Goal: Check status

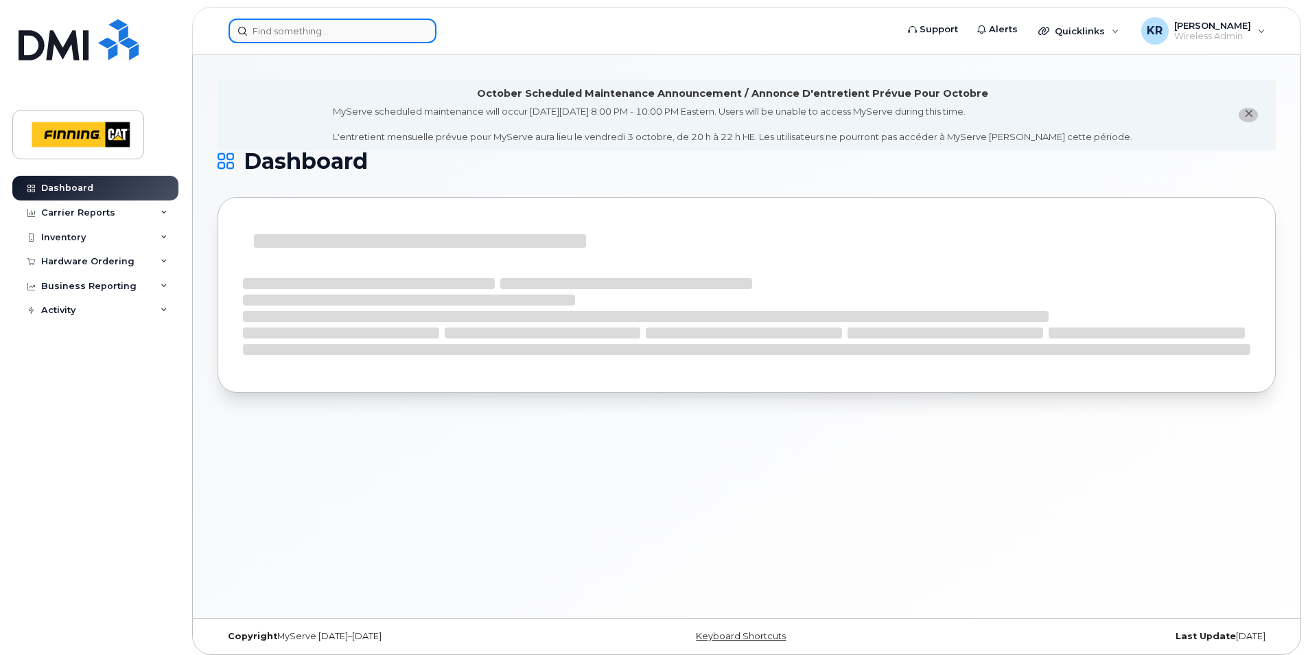
click at [287, 29] on input at bounding box center [333, 31] width 208 height 25
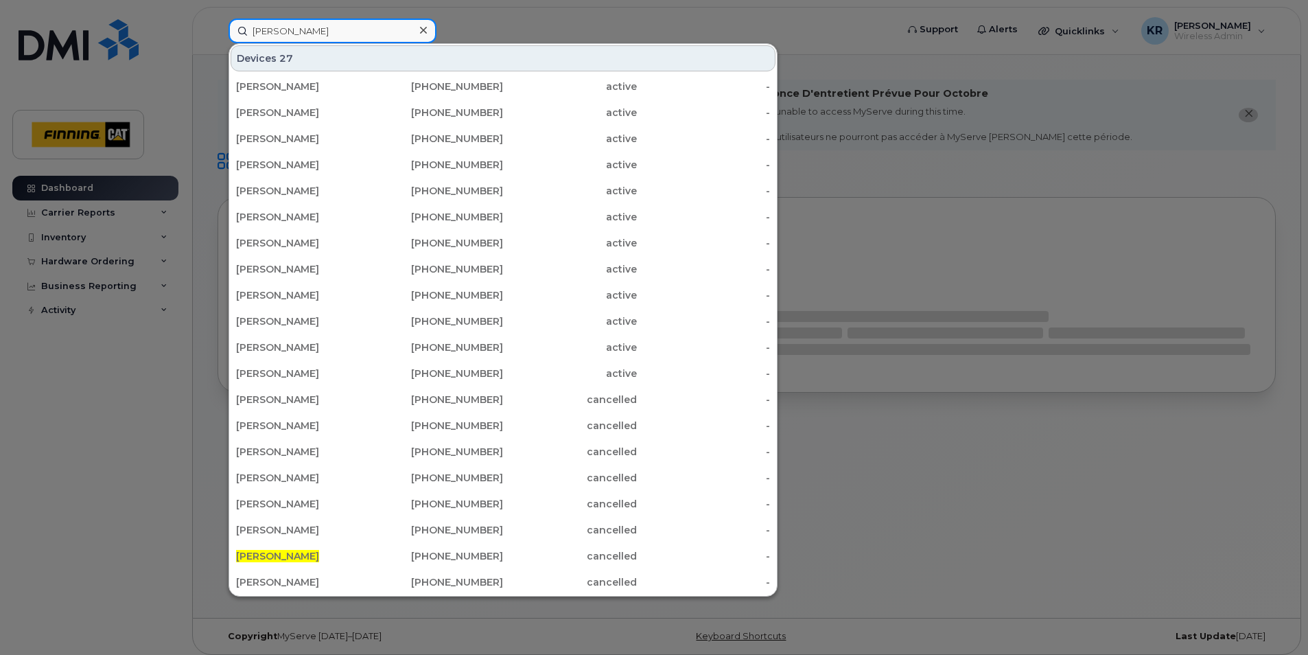
type input "[PERSON_NAME]"
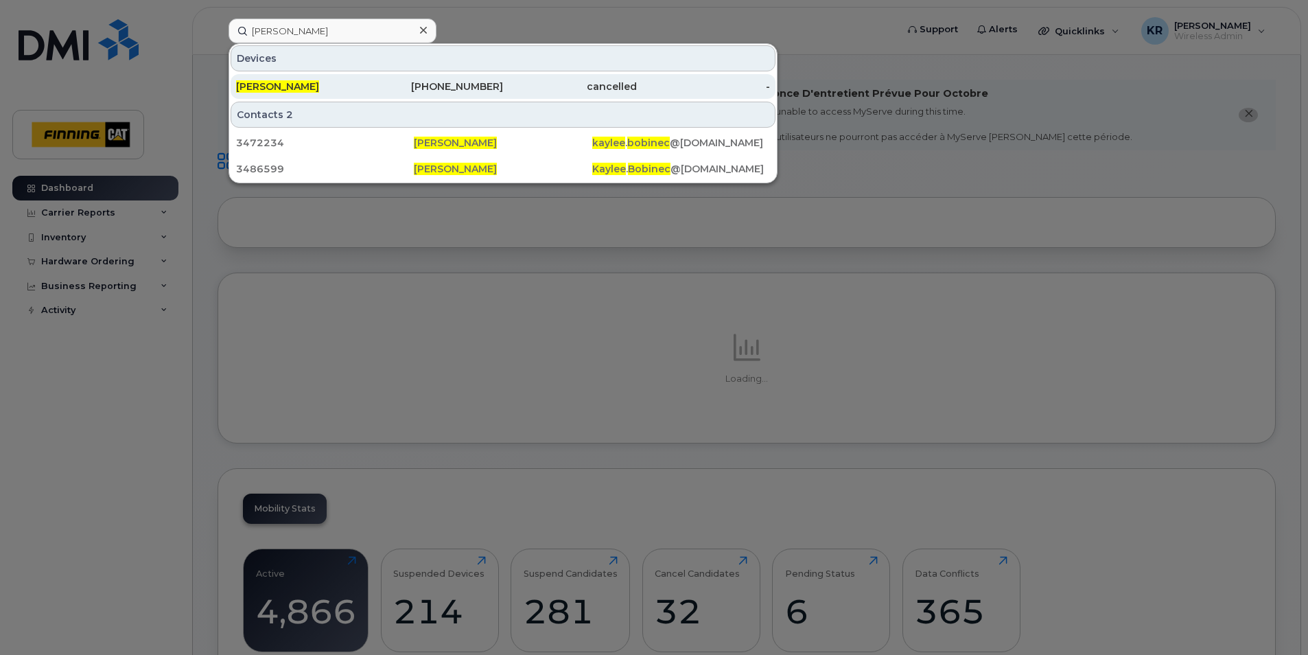
click at [468, 84] on div "[PHONE_NUMBER]" at bounding box center [437, 87] width 134 height 14
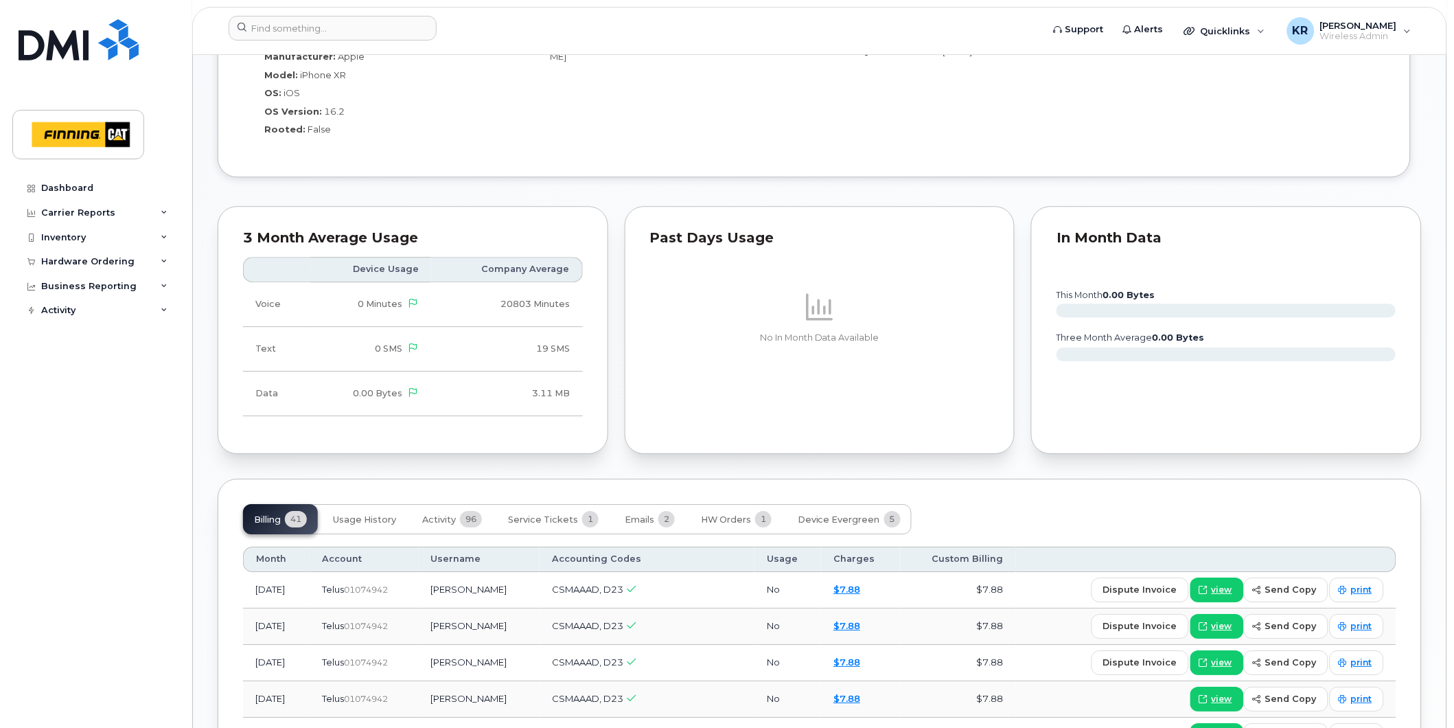
scroll to position [1296, 0]
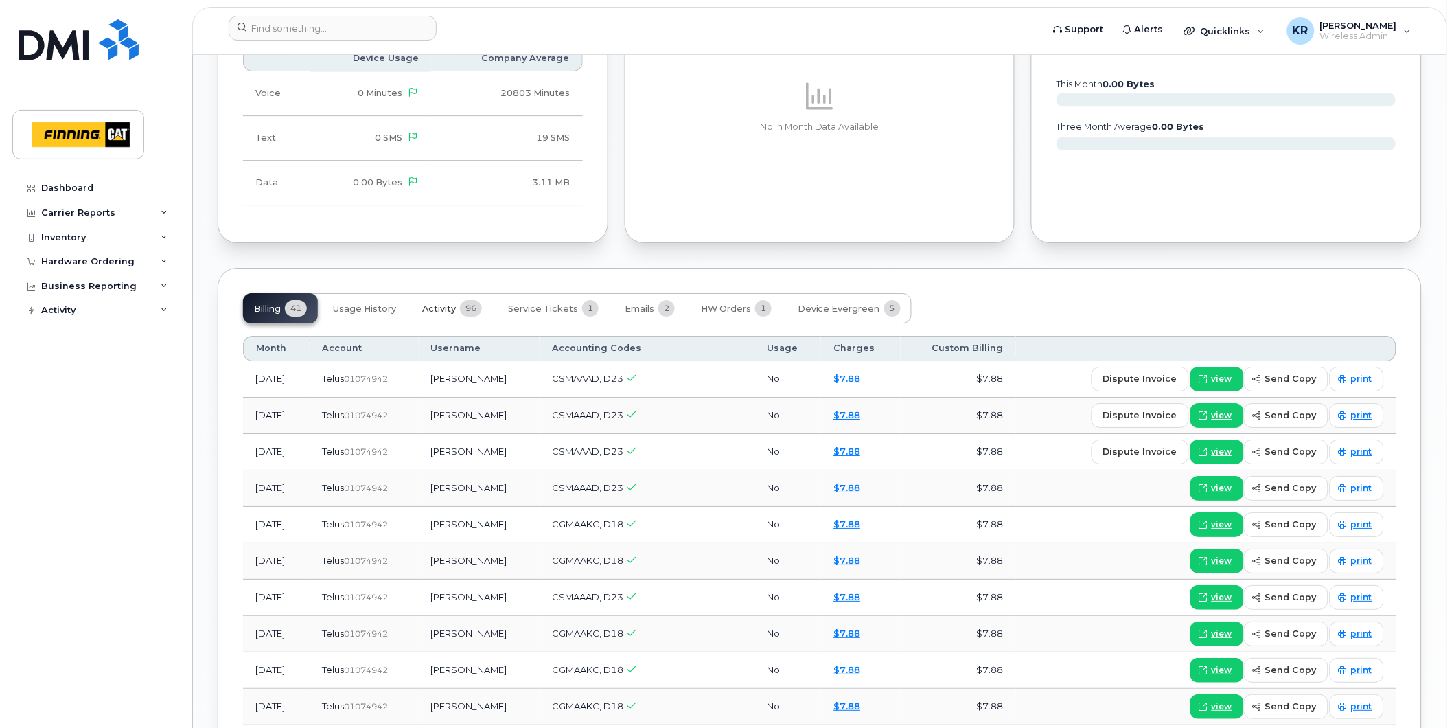
click at [442, 311] on span "Activity" at bounding box center [439, 308] width 34 height 11
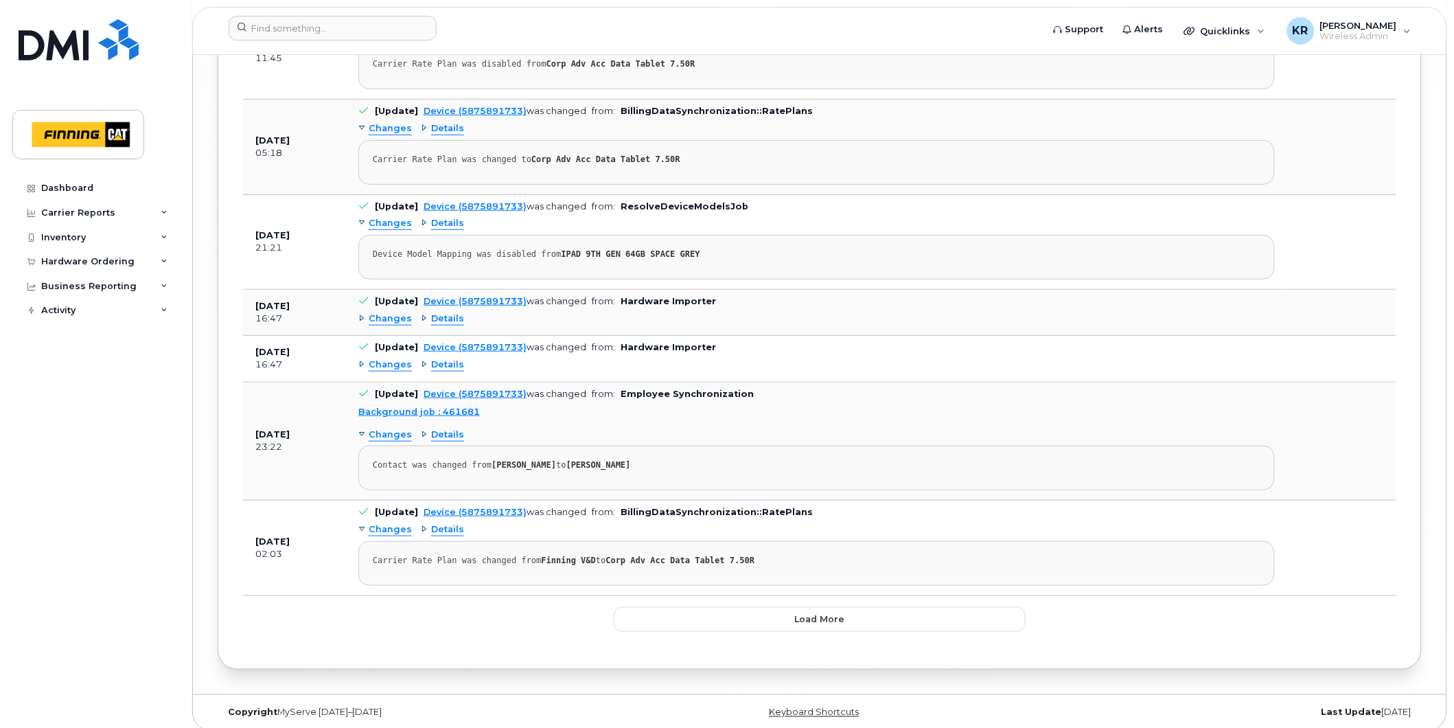
scroll to position [3403, 0]
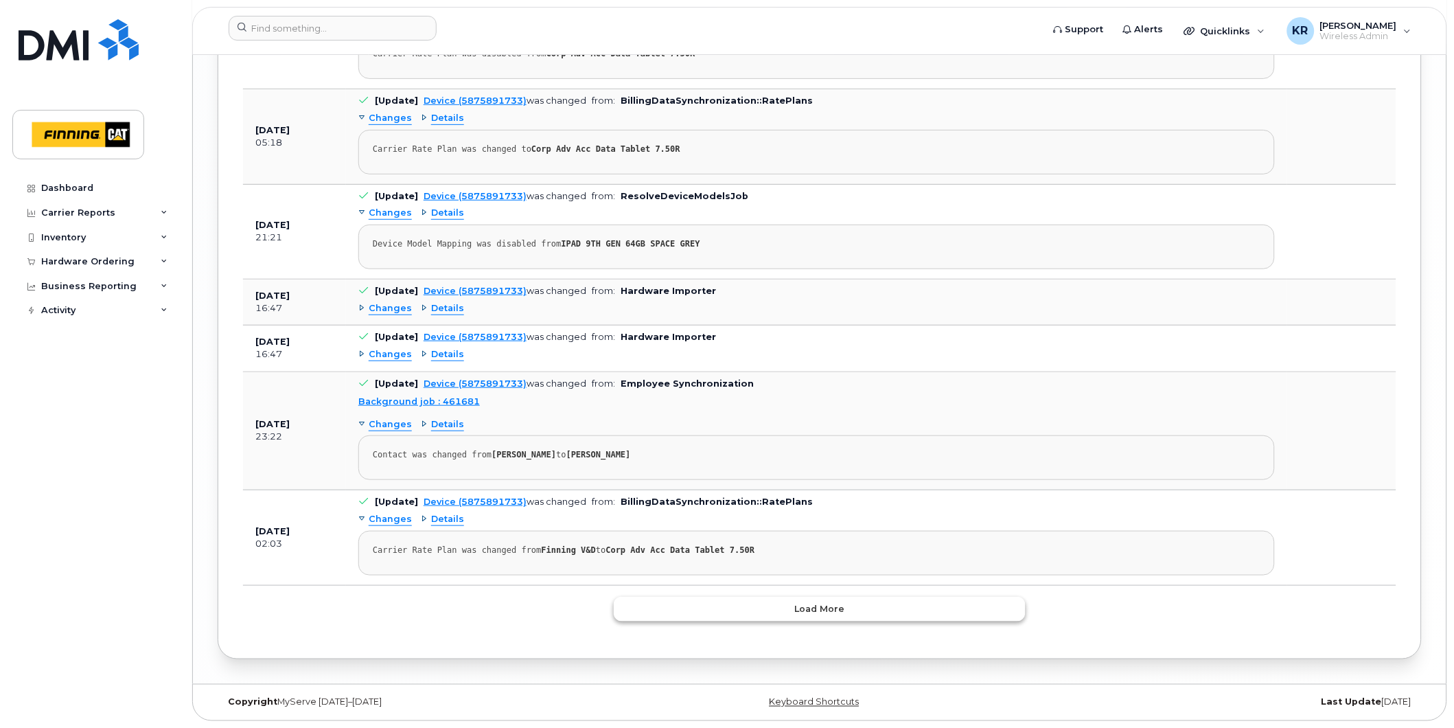
click at [803, 612] on span "Load more" at bounding box center [820, 608] width 50 height 13
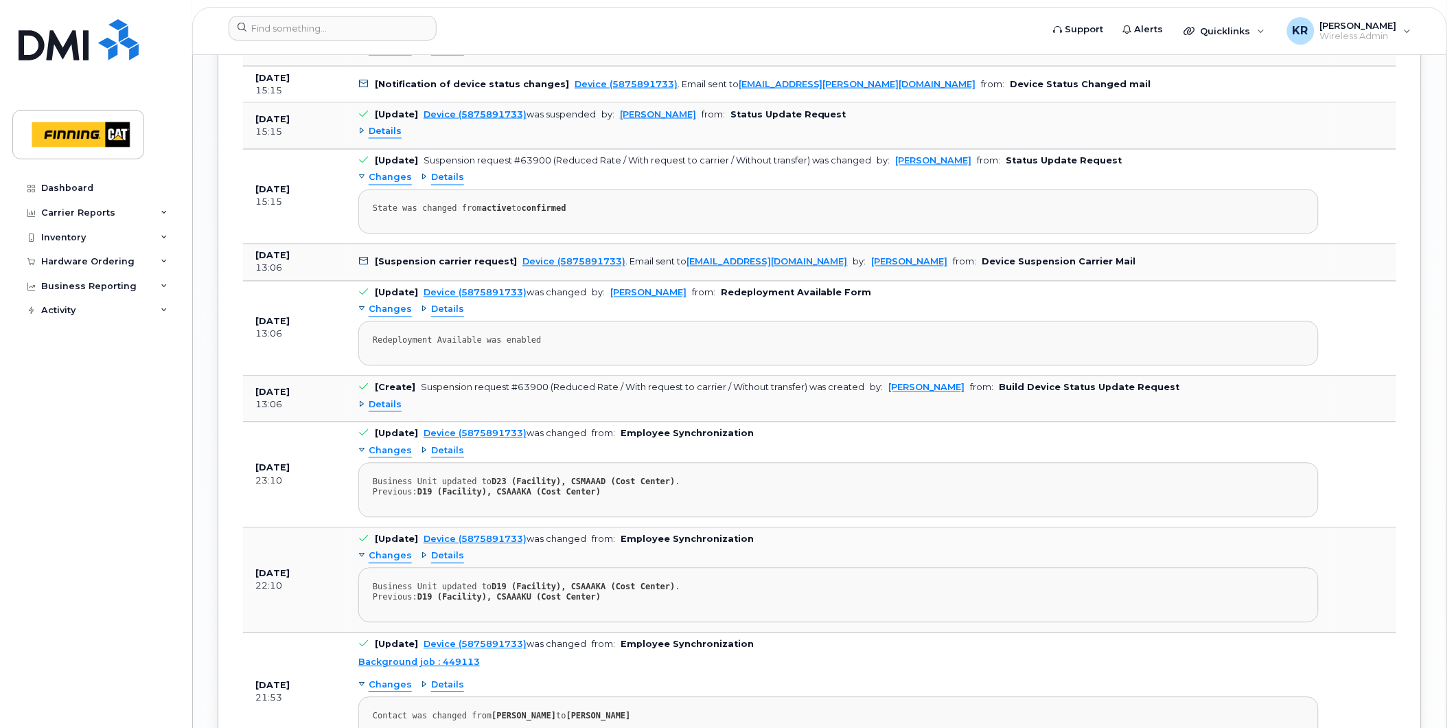
scroll to position [3937, 0]
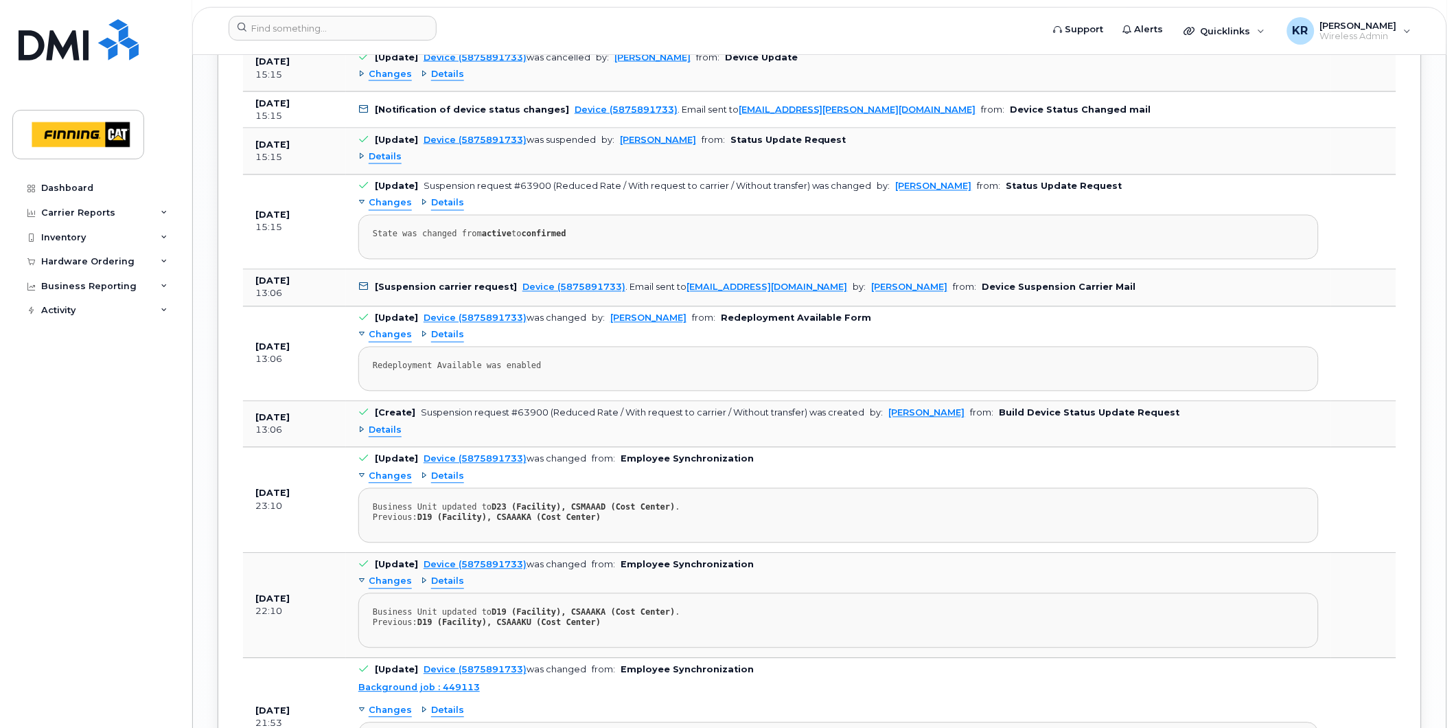
click at [383, 164] on span "Details" at bounding box center [385, 157] width 33 height 13
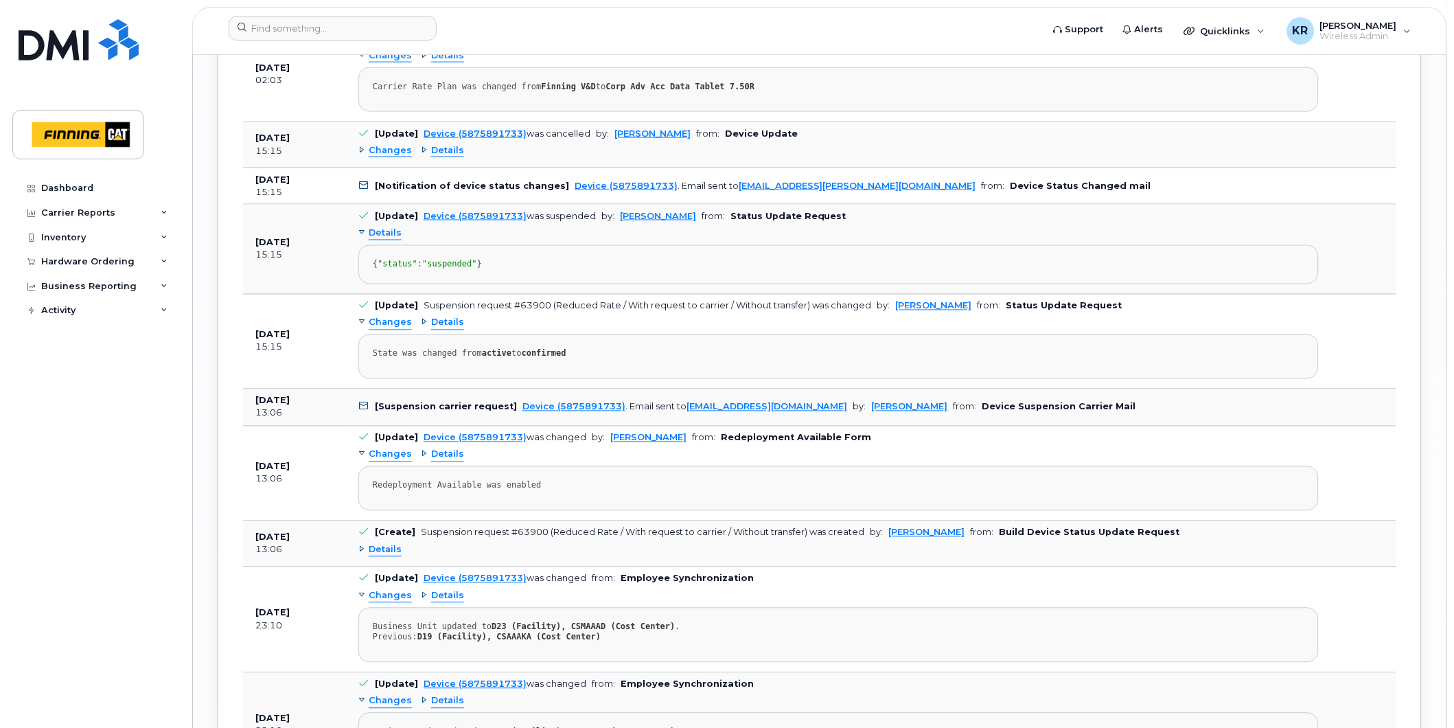
scroll to position [3785, 0]
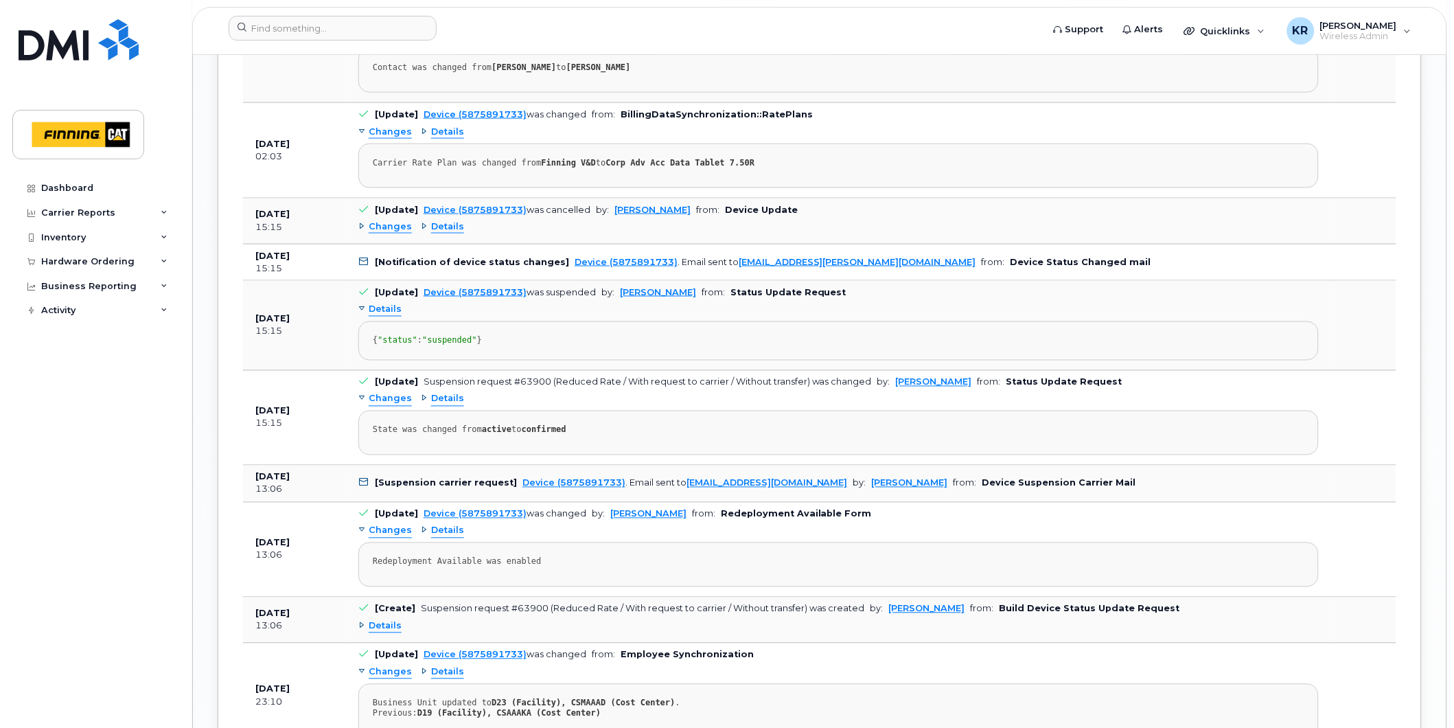
click at [388, 231] on span "Changes" at bounding box center [390, 226] width 43 height 13
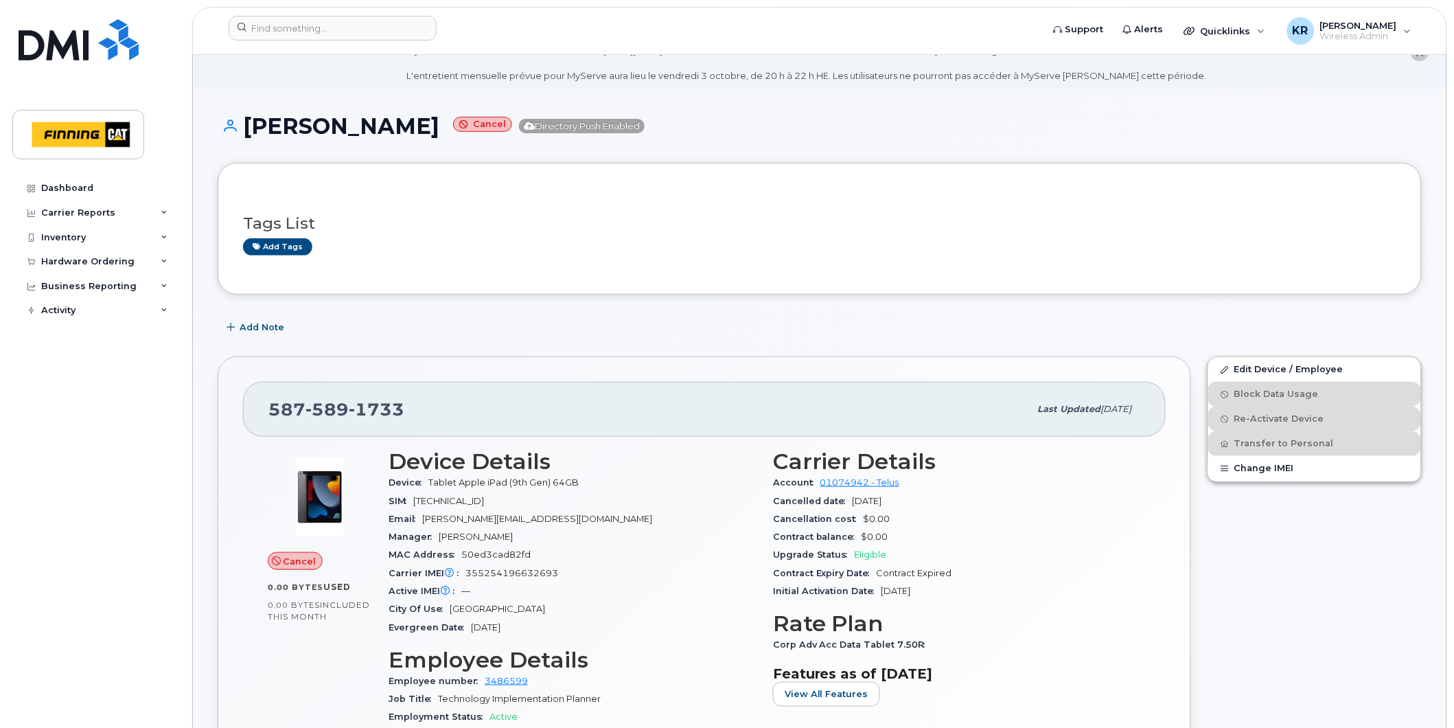
scroll to position [0, 0]
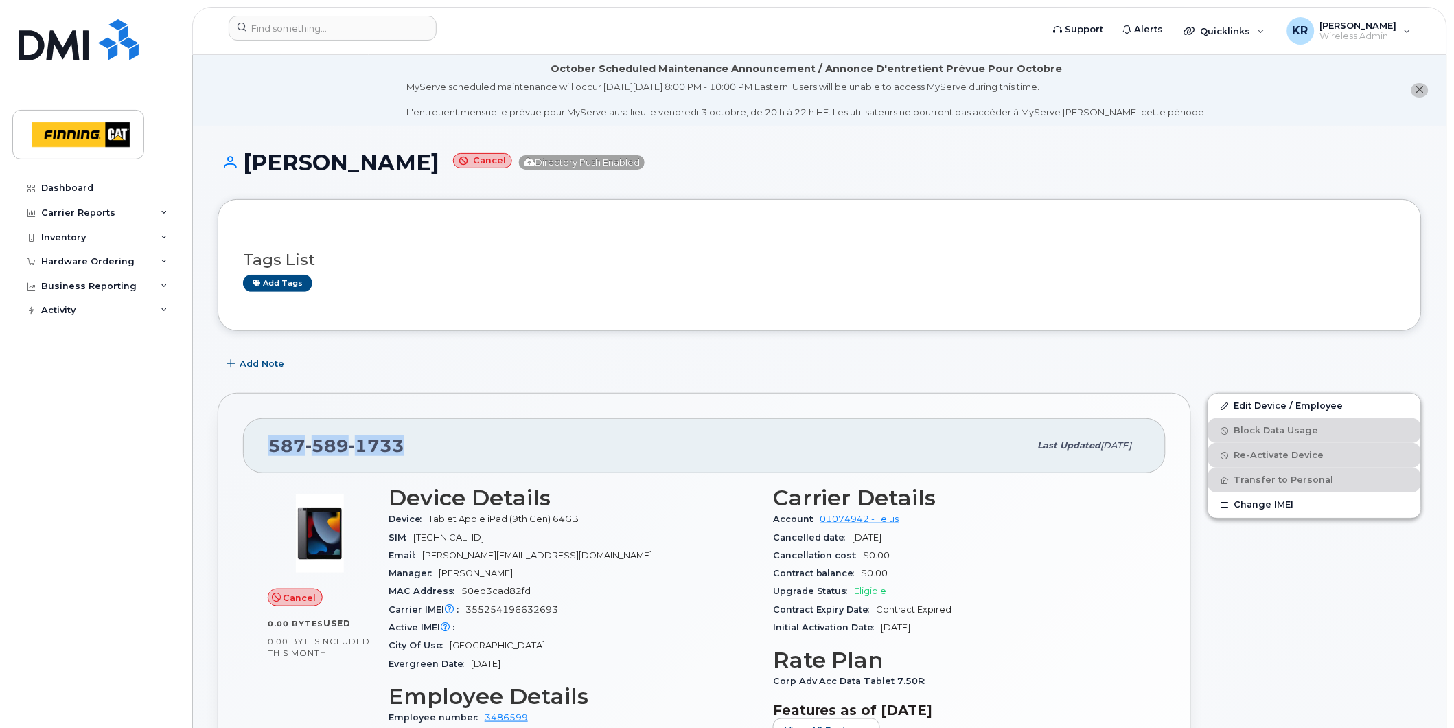
drag, startPoint x: 402, startPoint y: 446, endPoint x: 272, endPoint y: 440, distance: 130.6
click at [272, 440] on div "[PHONE_NUMBER]" at bounding box center [648, 445] width 761 height 29
copy span "[PHONE_NUMBER]"
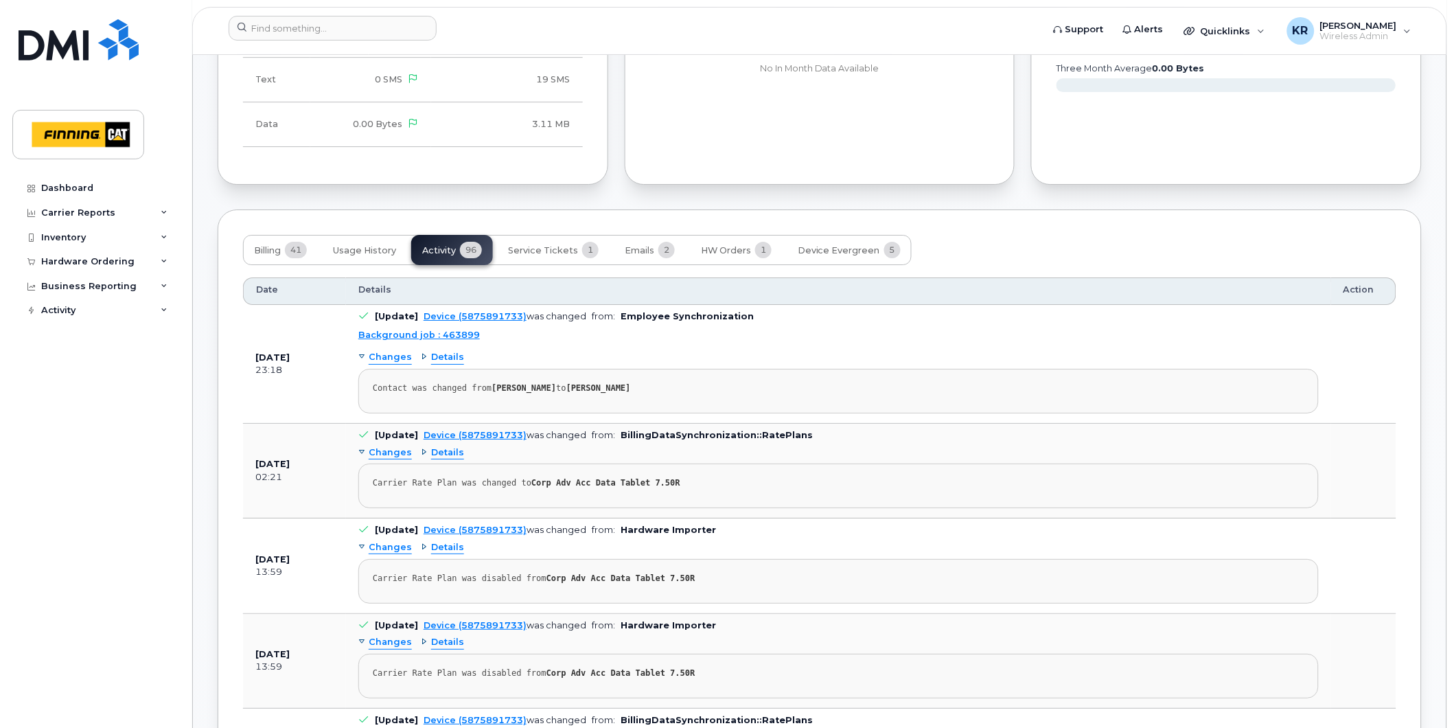
scroll to position [1373, 0]
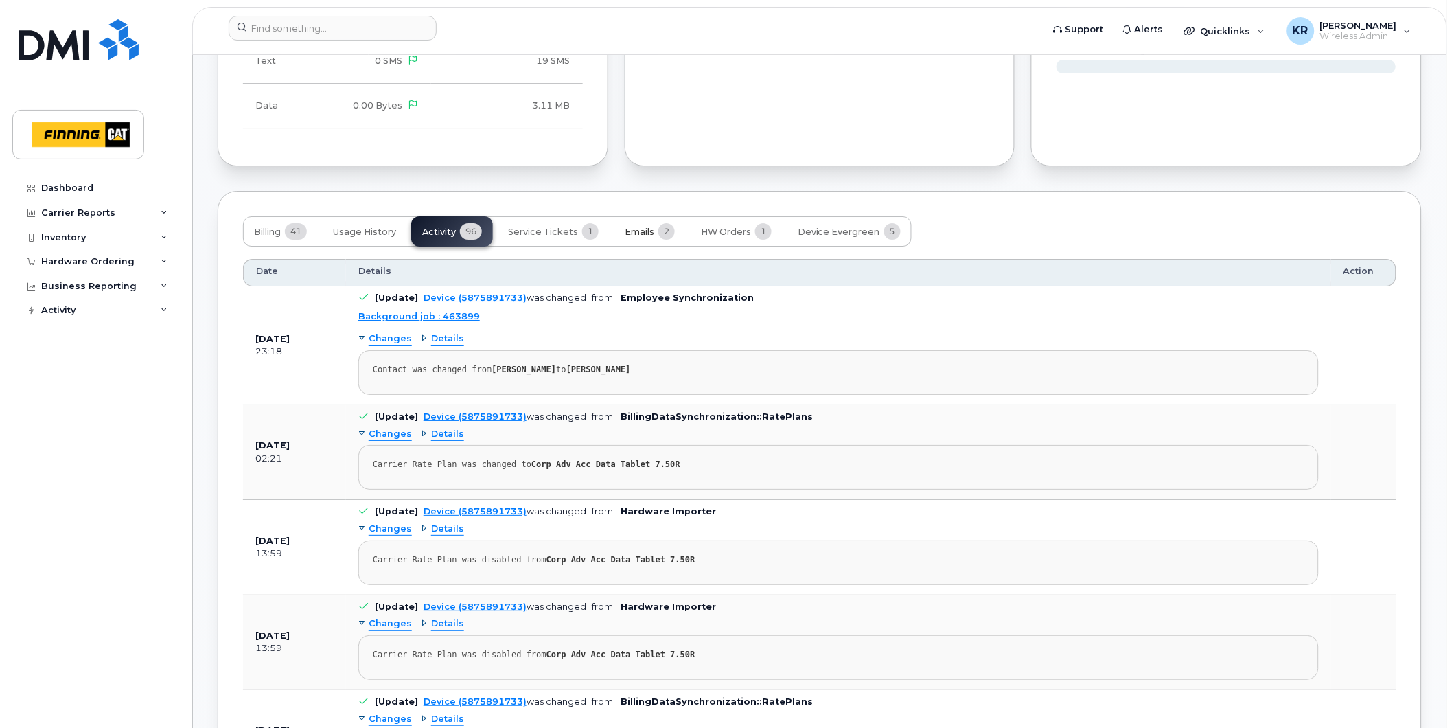
click at [631, 233] on span "Emails" at bounding box center [640, 232] width 30 height 11
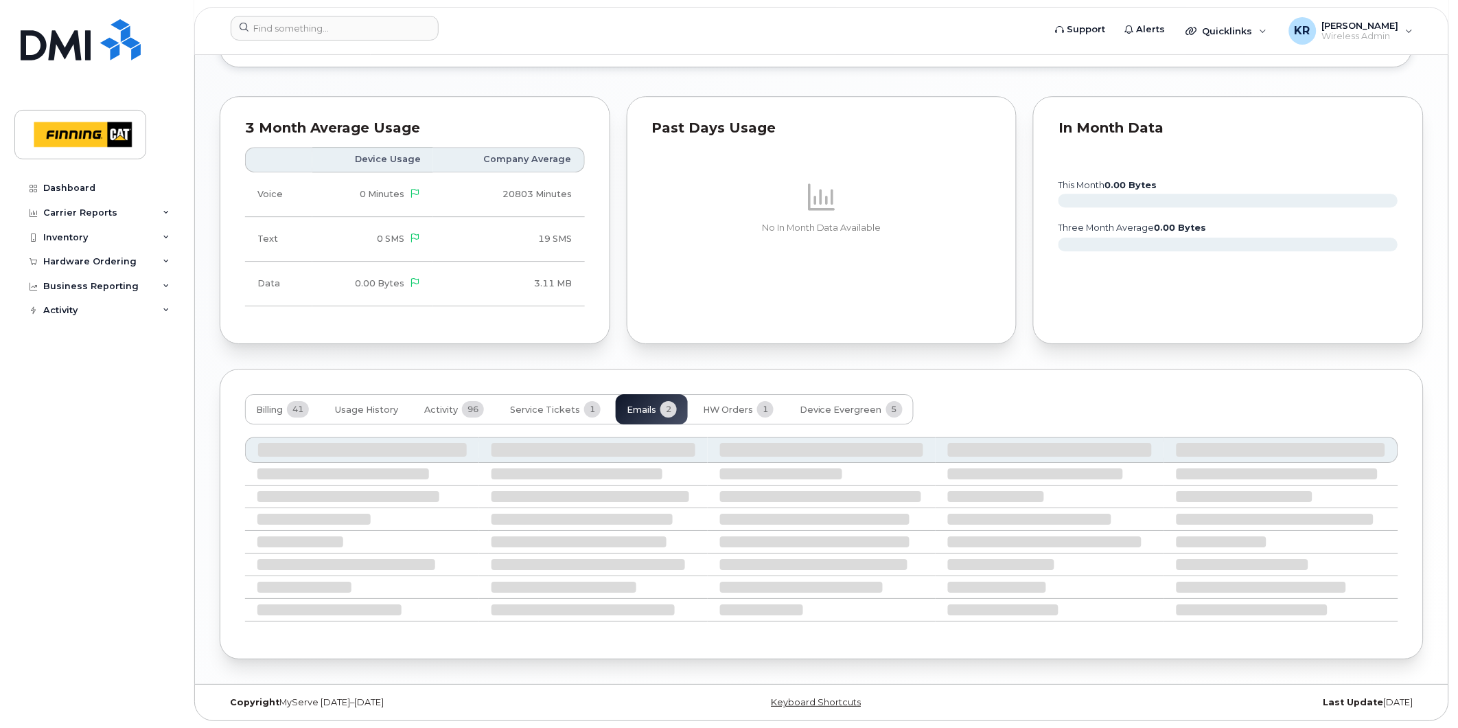
scroll to position [1085, 0]
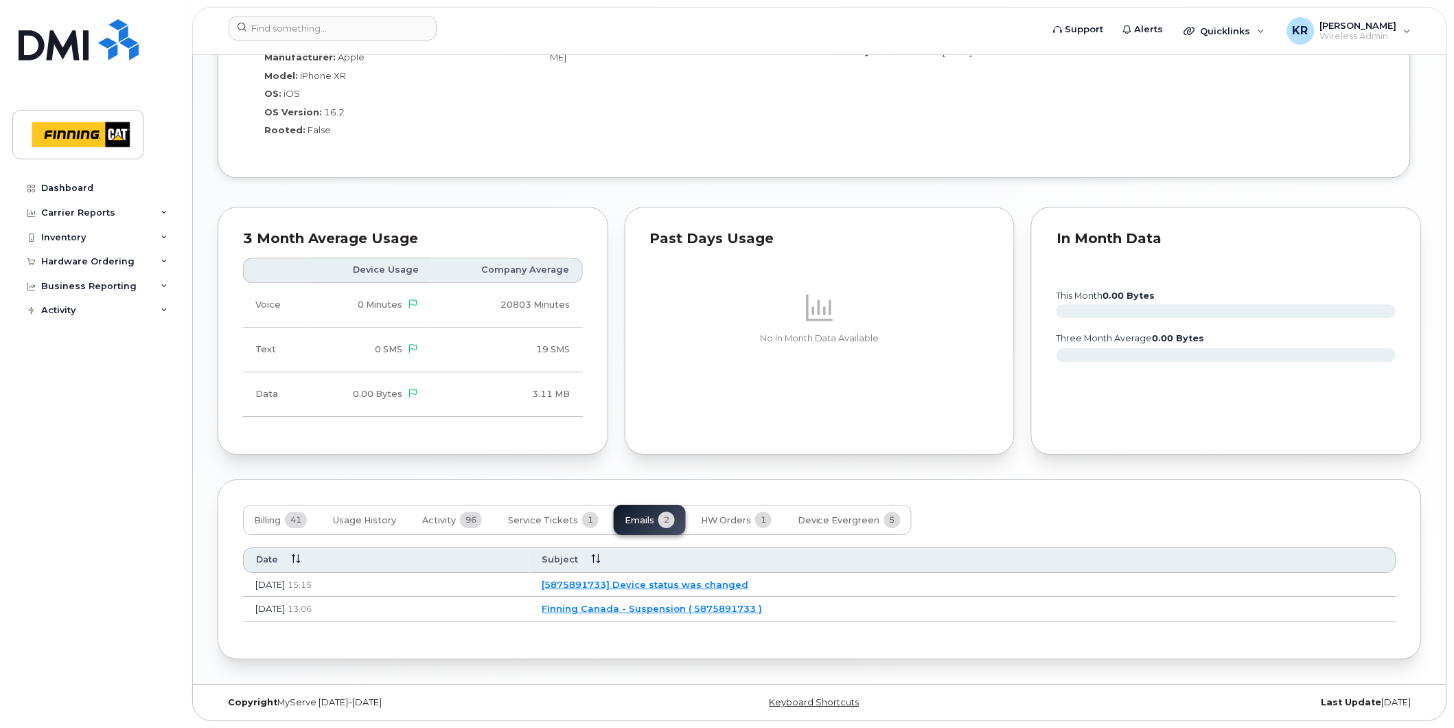
click at [674, 609] on link "Finning Canada - Suspension ( 5875891733 )" at bounding box center [652, 608] width 220 height 11
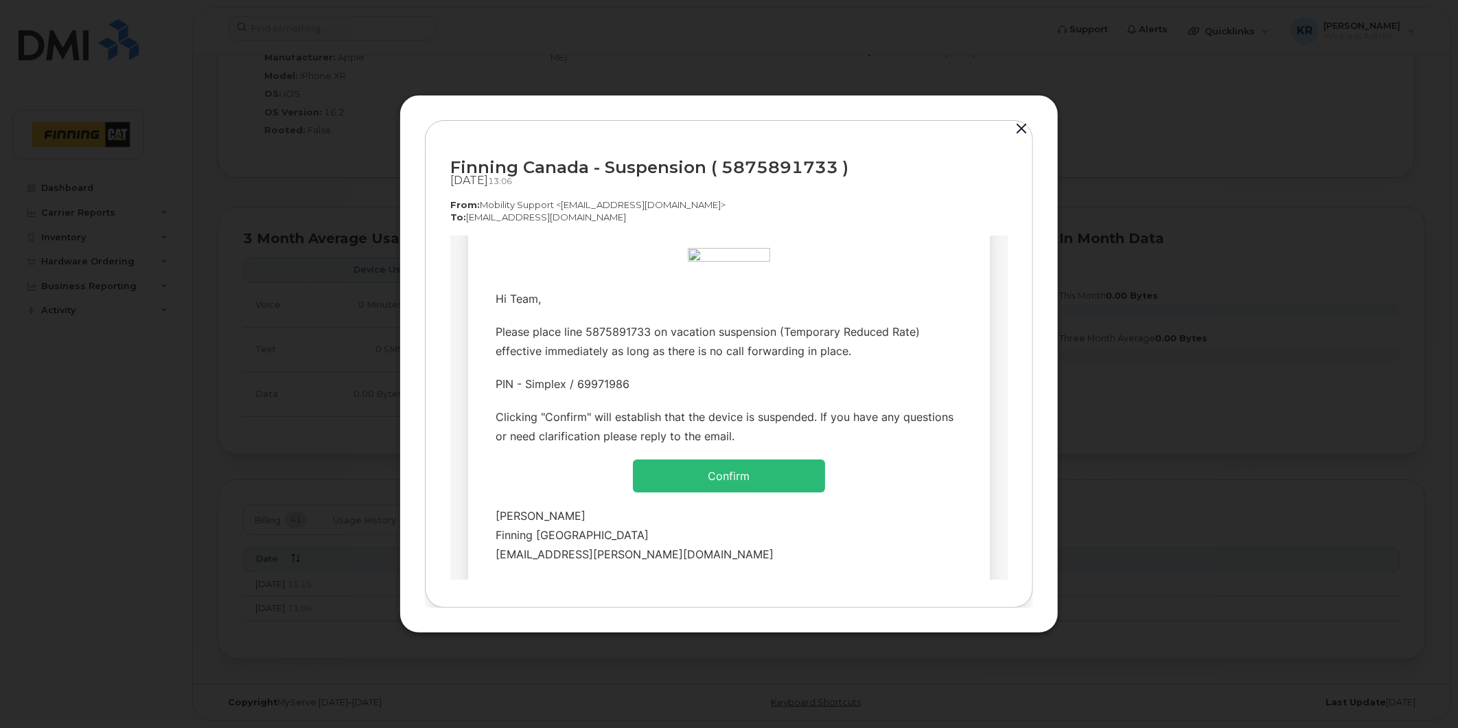
scroll to position [0, 0]
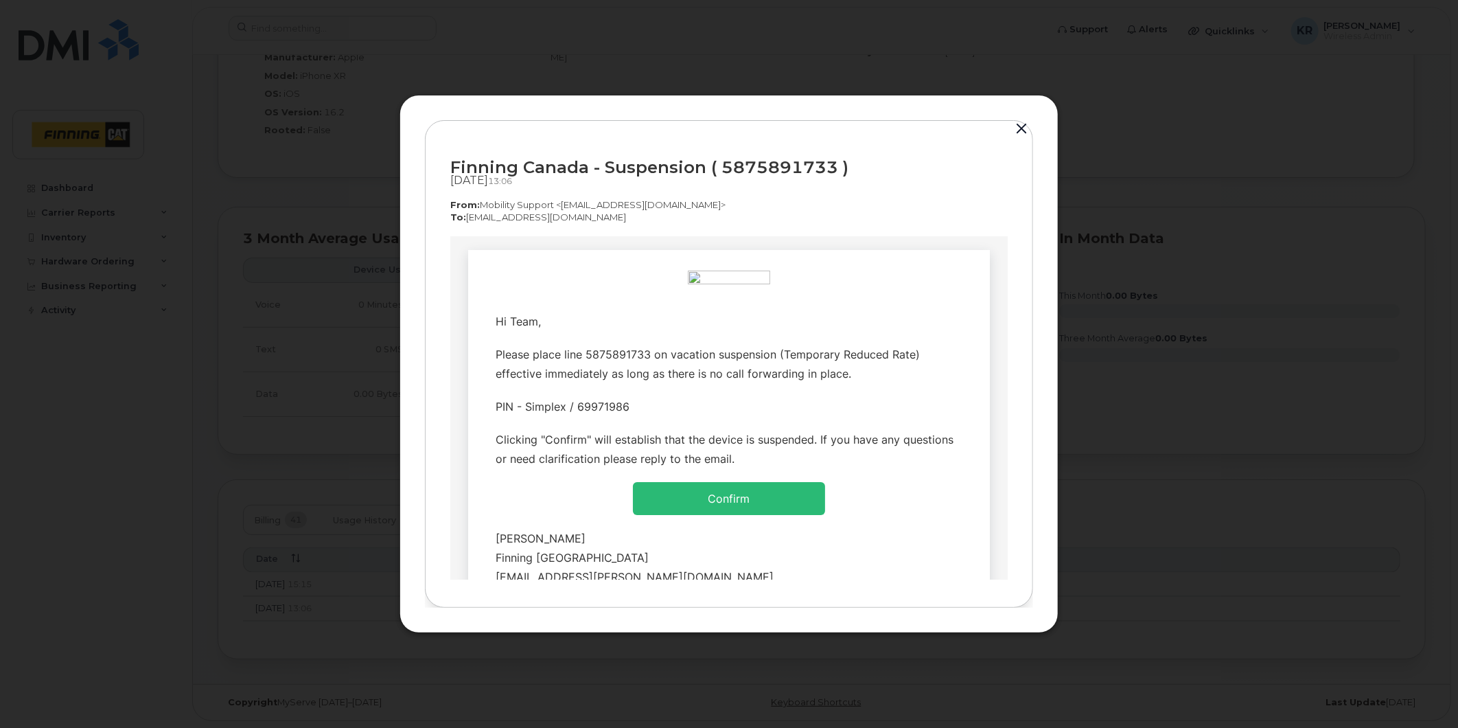
click at [1017, 126] on button "button" at bounding box center [1021, 128] width 21 height 19
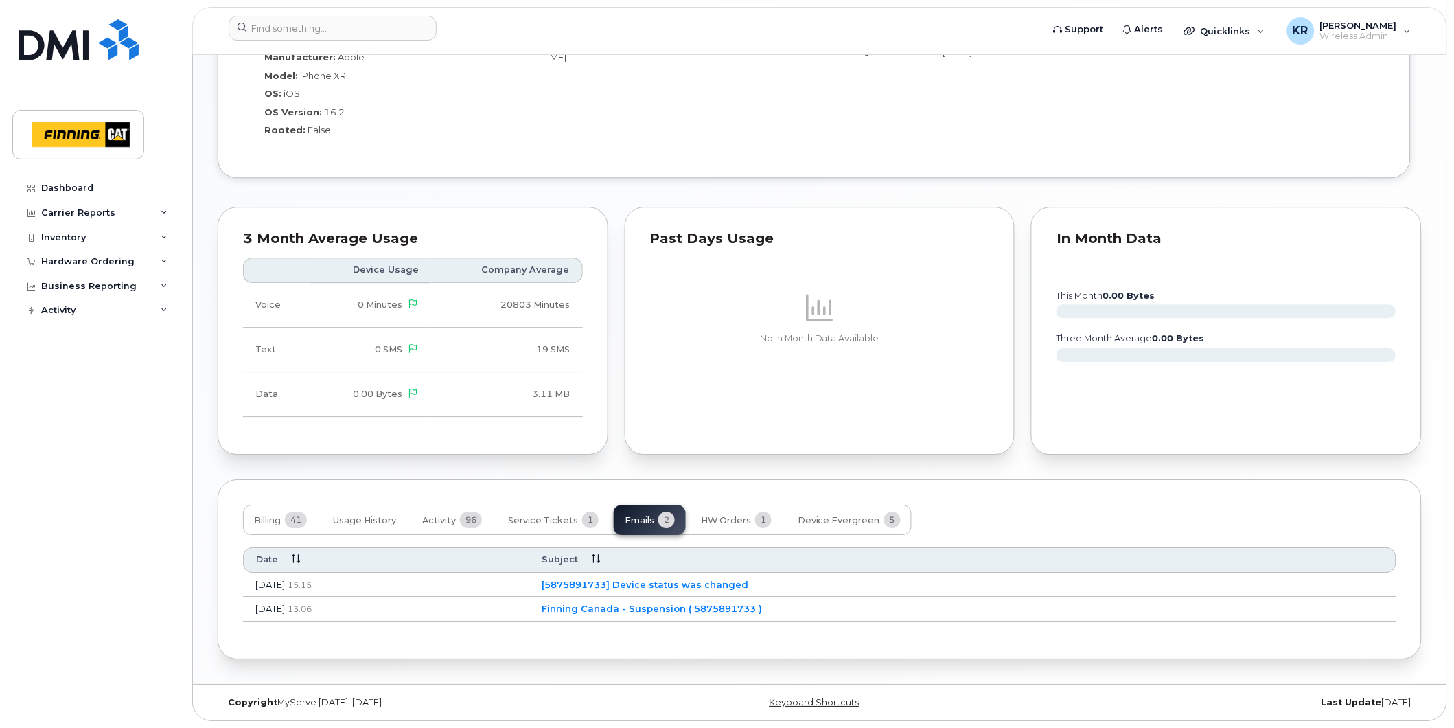
click at [688, 581] on link "[5875891733] Device status was changed" at bounding box center [645, 584] width 207 height 11
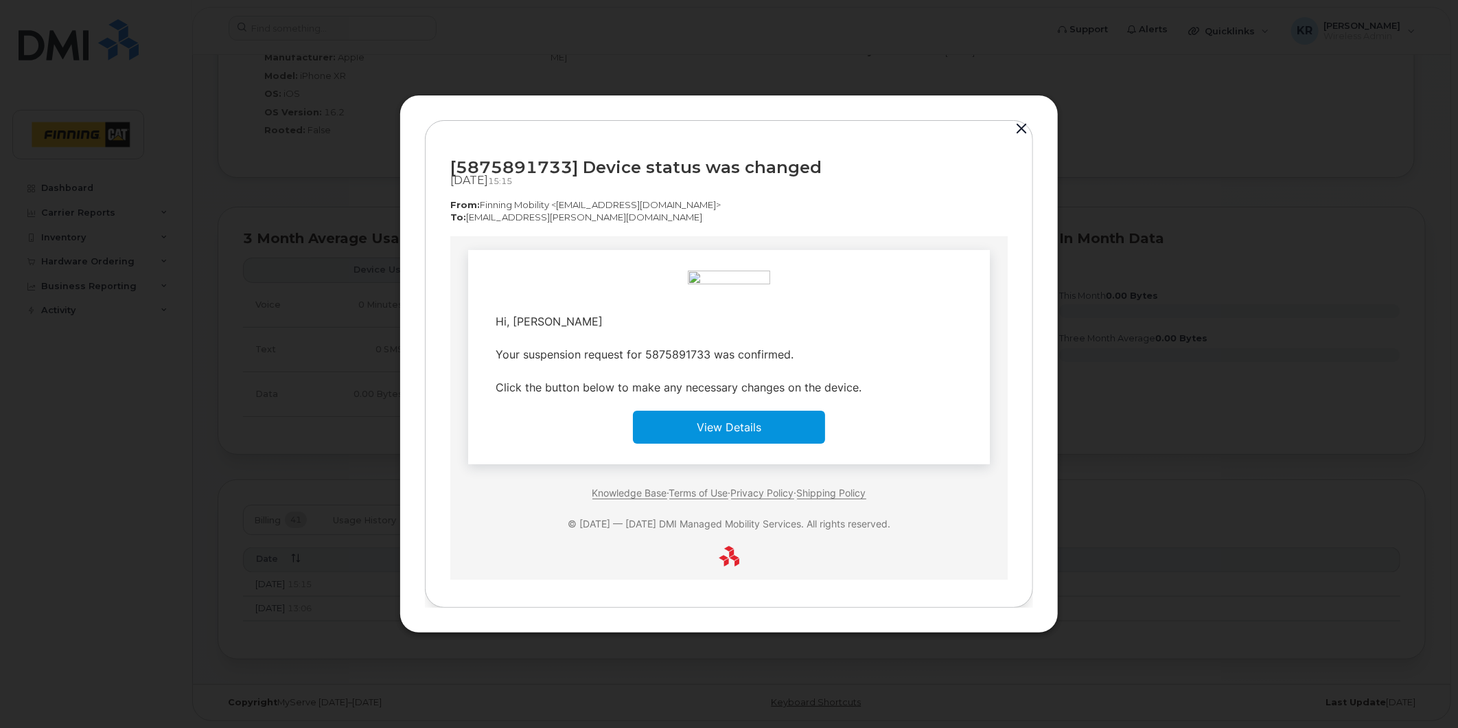
click at [1017, 133] on button "button" at bounding box center [1021, 128] width 21 height 19
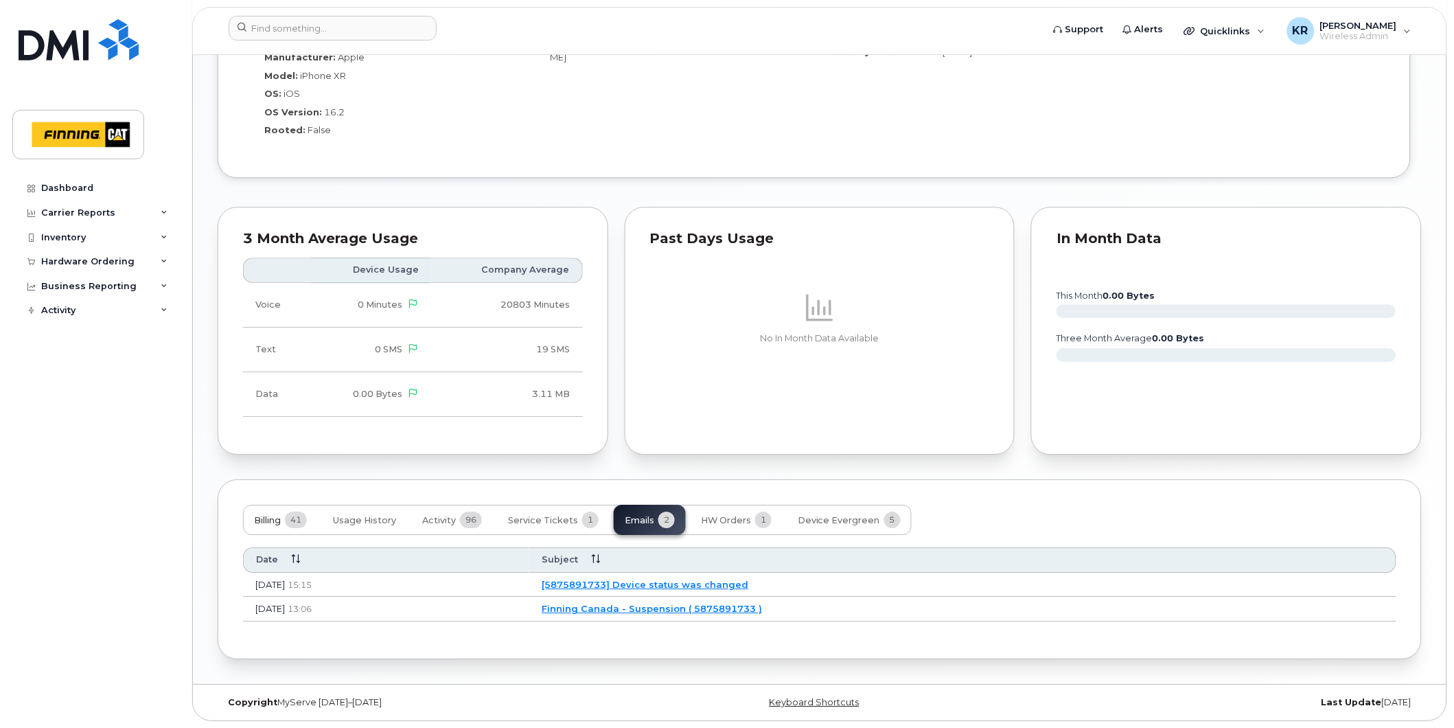
drag, startPoint x: 265, startPoint y: 515, endPoint x: 272, endPoint y: 517, distance: 7.7
click at [265, 516] on span "Billing" at bounding box center [267, 520] width 27 height 11
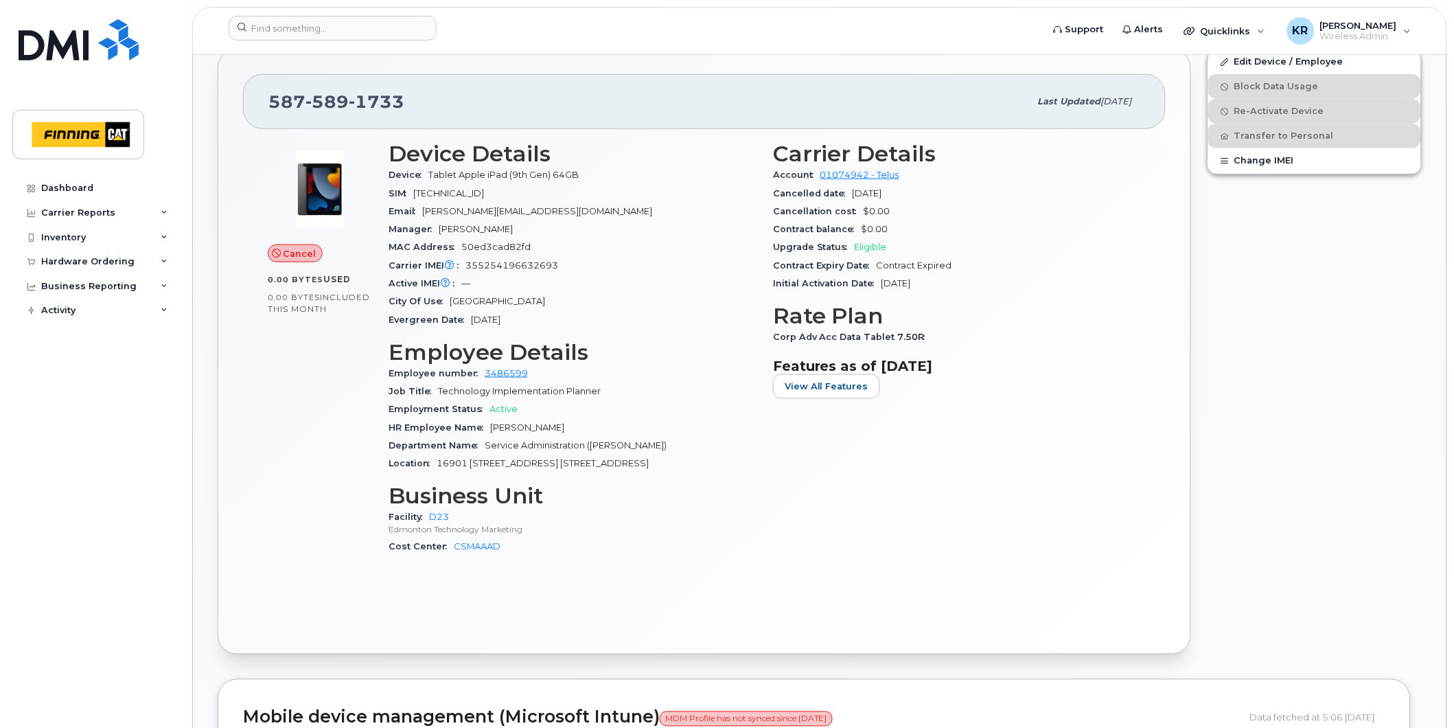
scroll to position [323, 0]
